Goal: Transaction & Acquisition: Purchase product/service

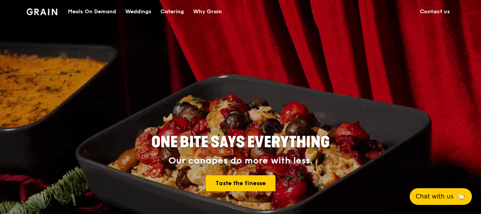
click at [93, 8] on div "Meals On Demand" at bounding box center [92, 11] width 48 height 23
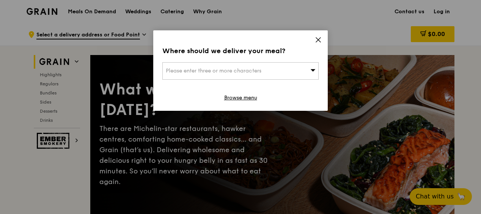
click at [320, 38] on icon at bounding box center [318, 39] width 7 height 7
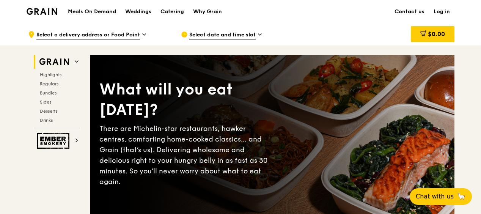
click at [58, 96] on div "Highlights Regulars Bundles Sides Desserts Drinks" at bounding box center [57, 98] width 46 height 52
click at [50, 82] on span "Regulars" at bounding box center [50, 83] width 20 height 5
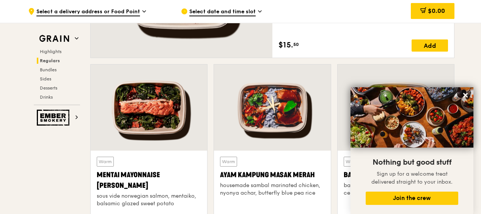
scroll to position [678, 0]
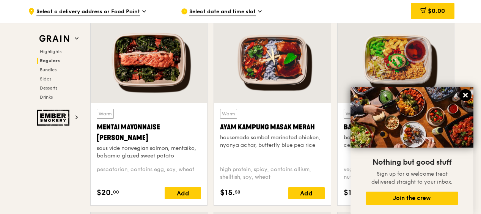
click at [465, 94] on icon at bounding box center [465, 95] width 5 height 5
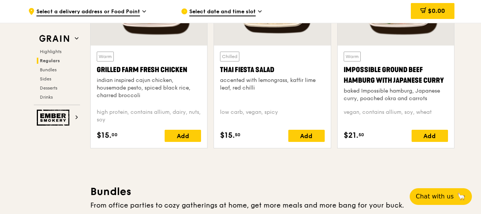
scroll to position [931, 0]
